Goal: Transaction & Acquisition: Purchase product/service

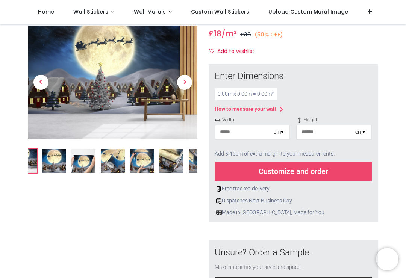
scroll to position [28, 0]
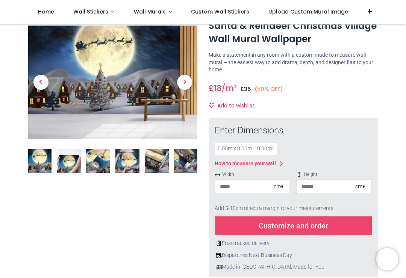
click at [190, 81] on span "Next" at bounding box center [184, 82] width 15 height 15
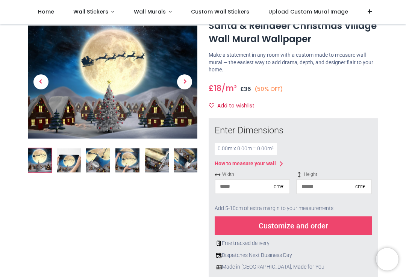
click at [189, 78] on span "Next" at bounding box center [184, 82] width 15 height 15
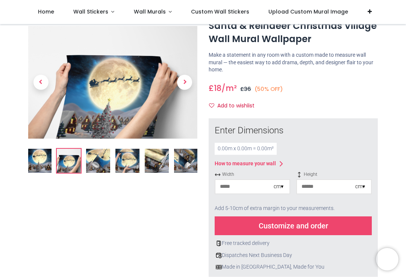
click at [190, 81] on span "Next" at bounding box center [184, 82] width 15 height 15
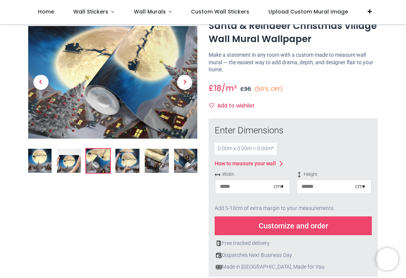
click at [190, 80] on span "Next" at bounding box center [184, 82] width 15 height 15
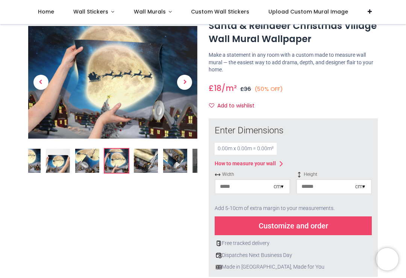
click at [189, 84] on span "Next" at bounding box center [184, 82] width 15 height 15
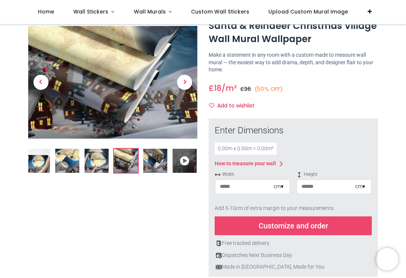
click at [191, 83] on span "Next" at bounding box center [184, 82] width 15 height 15
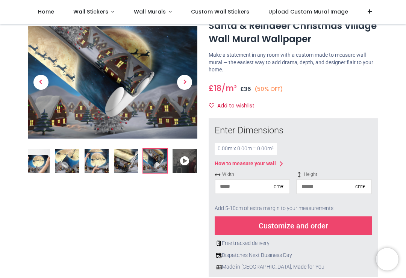
click at [191, 84] on span "Next" at bounding box center [184, 82] width 15 height 15
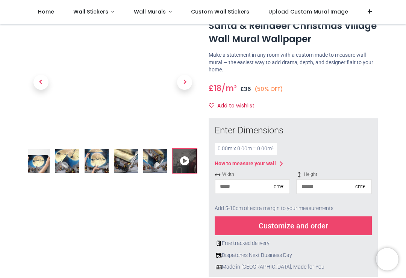
click at [279, 186] on div "cm ▾" at bounding box center [279, 187] width 10 height 8
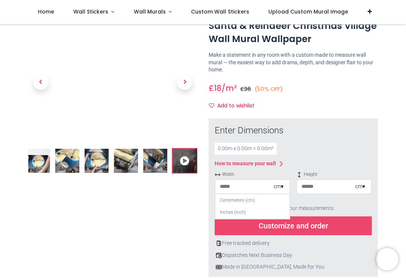
click at [236, 212] on div "Inches (inch)" at bounding box center [253, 213] width 74 height 12
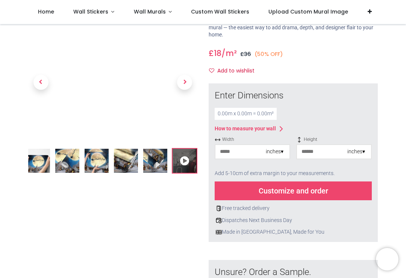
scroll to position [62, 0]
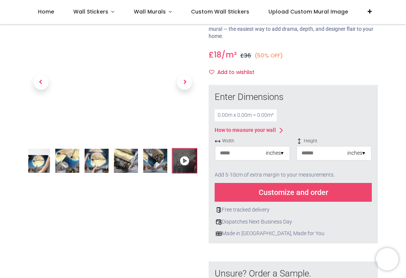
click at [227, 154] on input "number" at bounding box center [241, 154] width 50 height 14
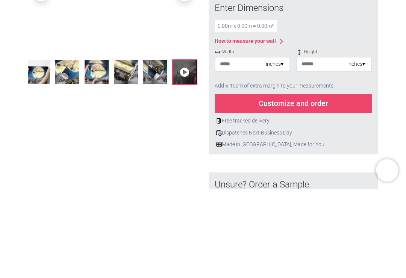
type input "*"
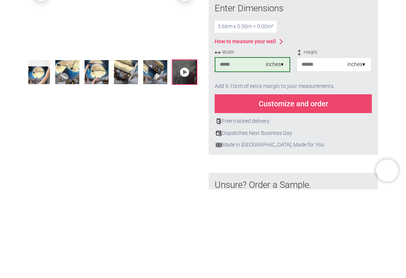
type input "***"
click at [319, 147] on input "number" at bounding box center [322, 154] width 50 height 14
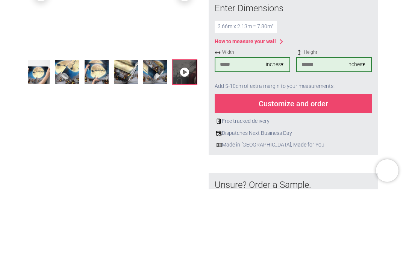
type input "**"
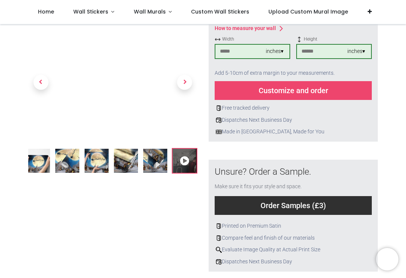
scroll to position [165, 0]
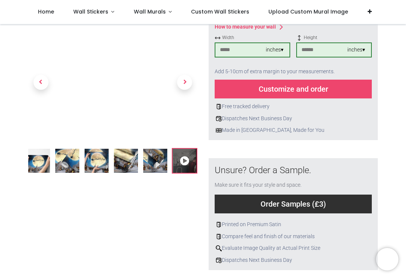
click at [193, 157] on icon at bounding box center [185, 161] width 24 height 24
click at [188, 81] on span "Next" at bounding box center [184, 82] width 15 height 15
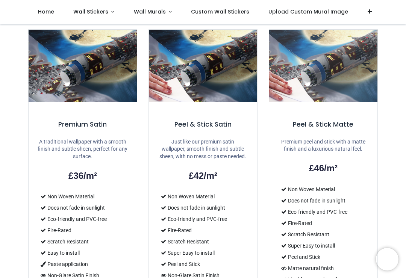
scroll to position [569, 0]
click at [380, 148] on div "Peel & Stick Matte Premium peel and stick with a matte finish and a luxurious n…" at bounding box center [323, 176] width 120 height 307
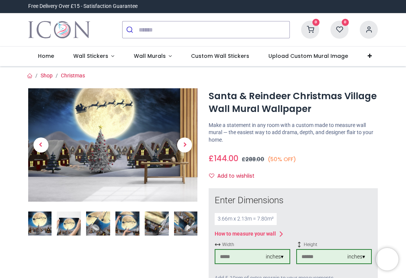
scroll to position [0, 0]
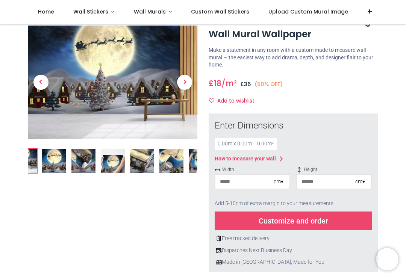
scroll to position [40, 0]
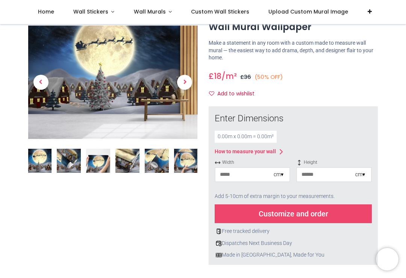
click at [280, 176] on div "cm ▾" at bounding box center [279, 175] width 10 height 8
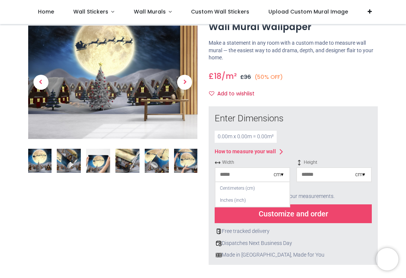
click at [239, 202] on div "Inches (inch)" at bounding box center [253, 201] width 74 height 12
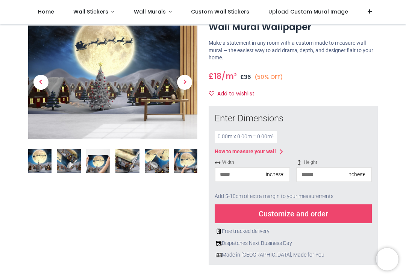
click at [233, 173] on input "number" at bounding box center [241, 175] width 50 height 14
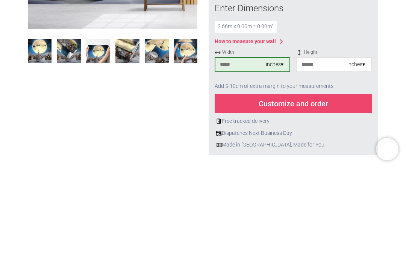
type input "***"
click at [315, 168] on input "number" at bounding box center [322, 175] width 50 height 14
type input "**"
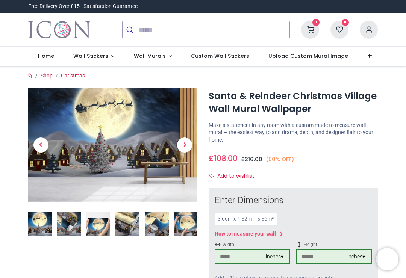
scroll to position [0, 0]
